Goal: Browse casually

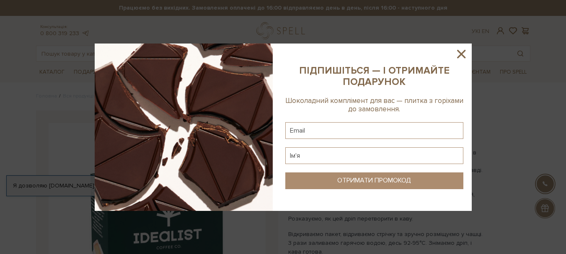
click at [461, 55] on icon at bounding box center [461, 54] width 8 height 8
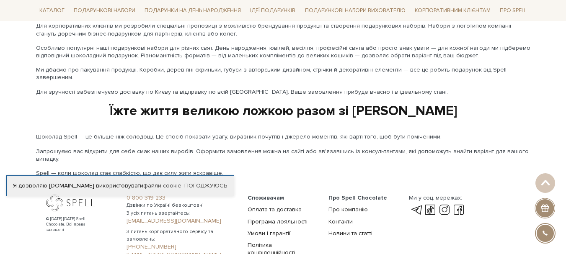
scroll to position [1459, 0]
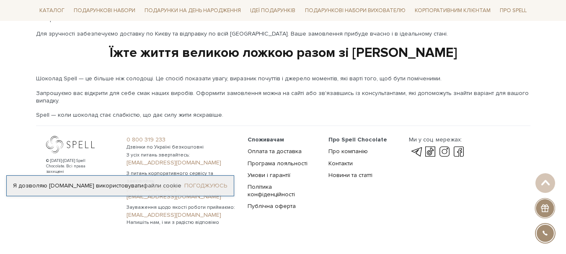
click at [202, 186] on link "Погоджуюсь" at bounding box center [205, 186] width 43 height 8
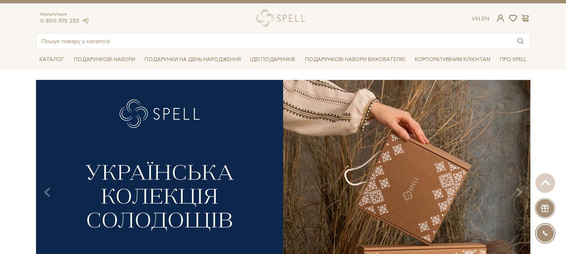
scroll to position [0, 0]
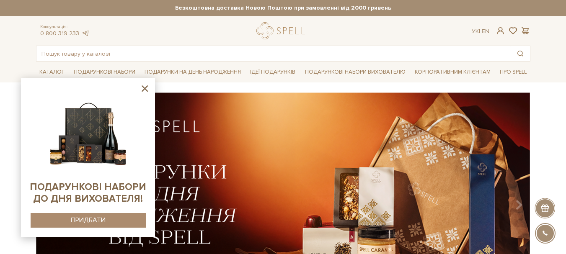
click at [144, 90] on icon at bounding box center [144, 88] width 10 height 10
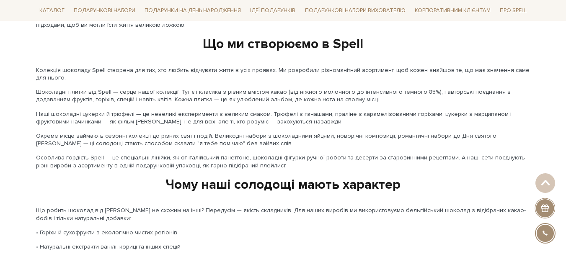
scroll to position [915, 0]
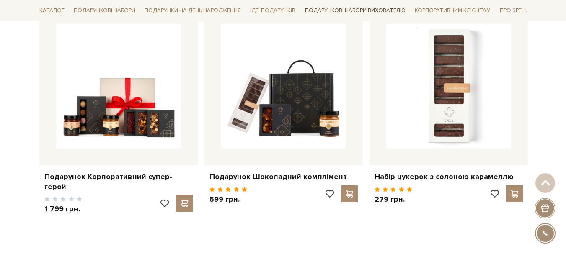
scroll to position [287, 0]
